Goal: Connect with others: Connect with other users

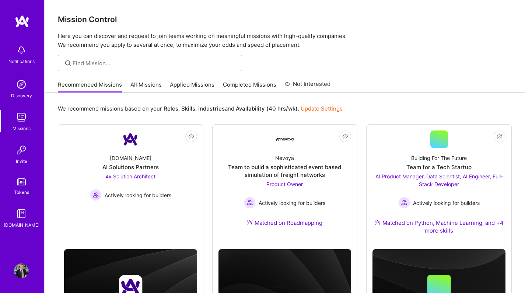
click at [18, 271] on img at bounding box center [21, 270] width 15 height 15
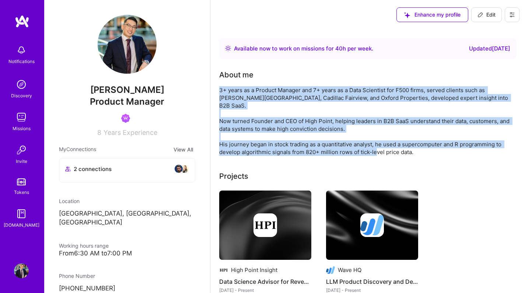
copy div "3+ years as a Product Manager and 7+ years as a Data Scientist for F500 firms, …"
drag, startPoint x: 219, startPoint y: 91, endPoint x: 446, endPoint y: 143, distance: 232.3
click at [446, 143] on div "3+ years as a Product Manager and 7+ years as a Data Scientist for F500 firms, …" at bounding box center [366, 121] width 294 height 70
